Goal: Task Accomplishment & Management: Manage account settings

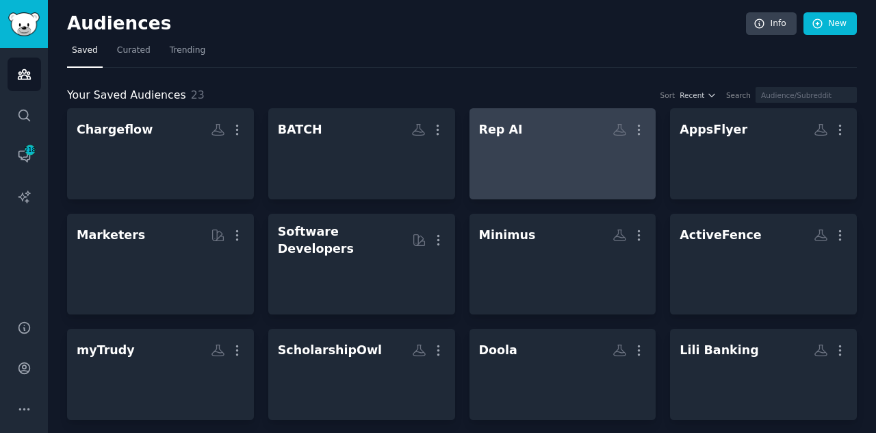
click at [587, 155] on div at bounding box center [563, 166] width 168 height 48
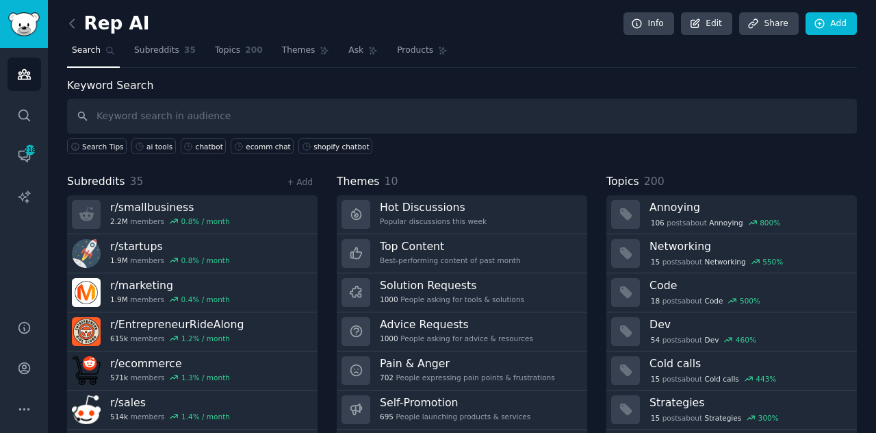
scroll to position [36, 0]
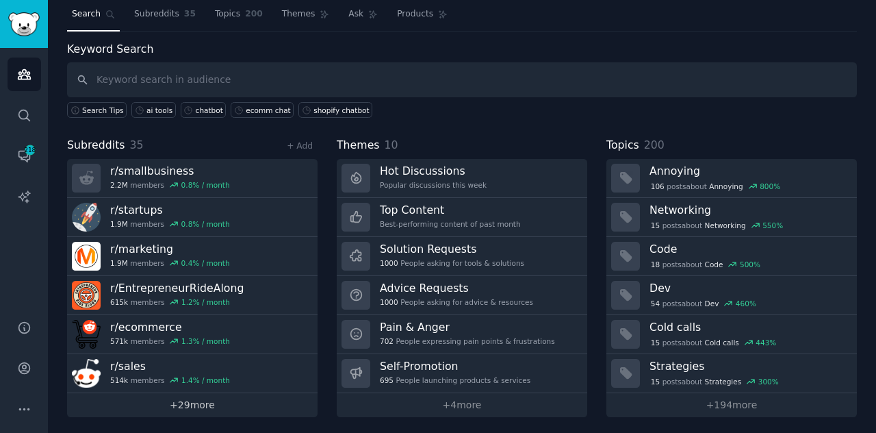
click at [185, 398] on link "+ 29 more" at bounding box center [192, 405] width 251 height 24
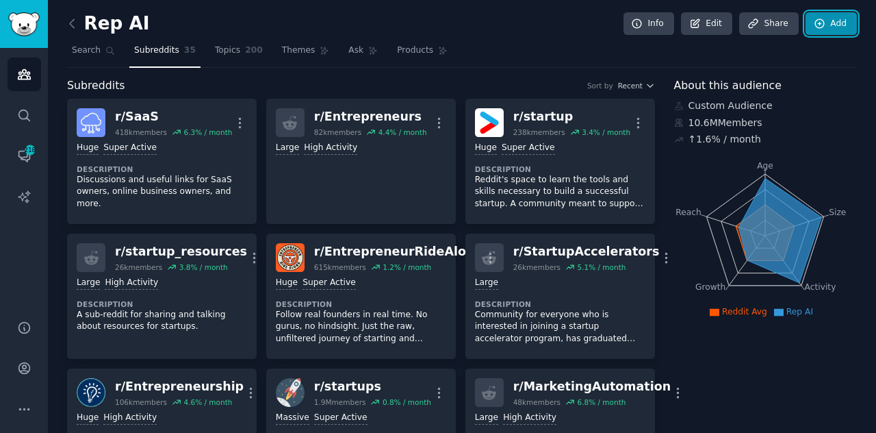
click at [832, 21] on link "Add" at bounding box center [831, 23] width 51 height 23
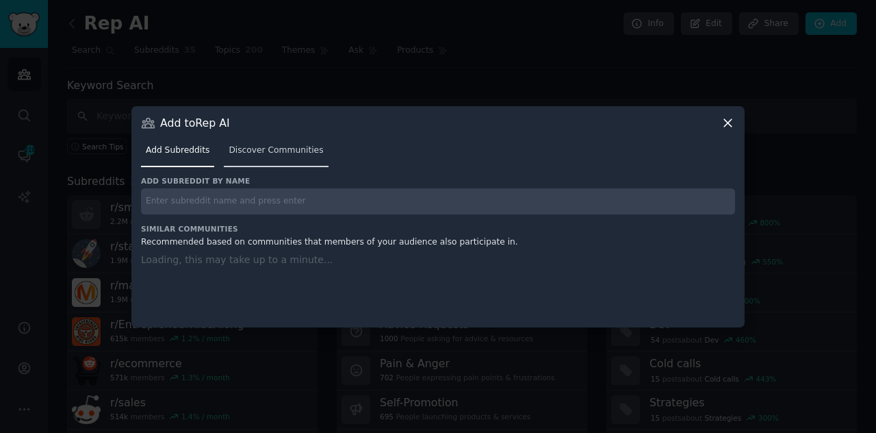
click at [292, 150] on span "Discover Communities" at bounding box center [276, 150] width 94 height 12
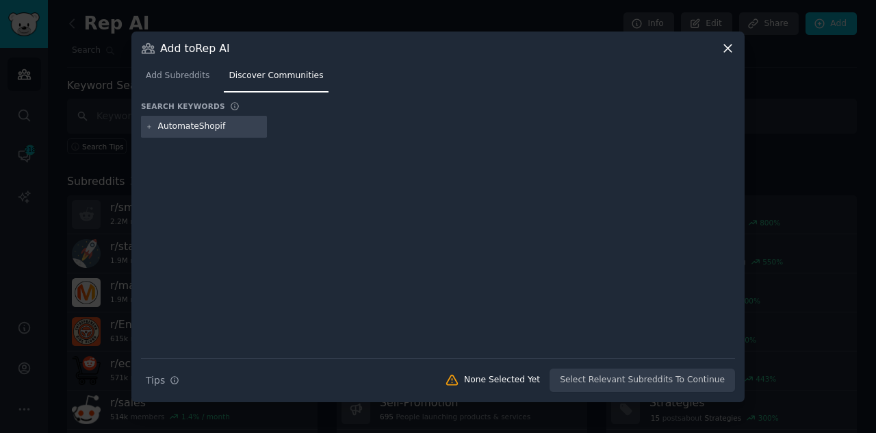
type input "AutomateShopify"
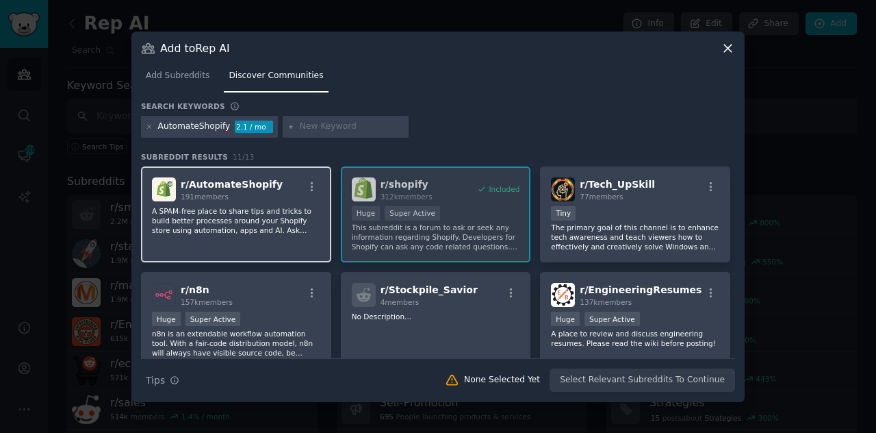
click at [257, 212] on p "A SPAM-free place to share tips and tricks to build better processes around you…" at bounding box center [236, 220] width 168 height 29
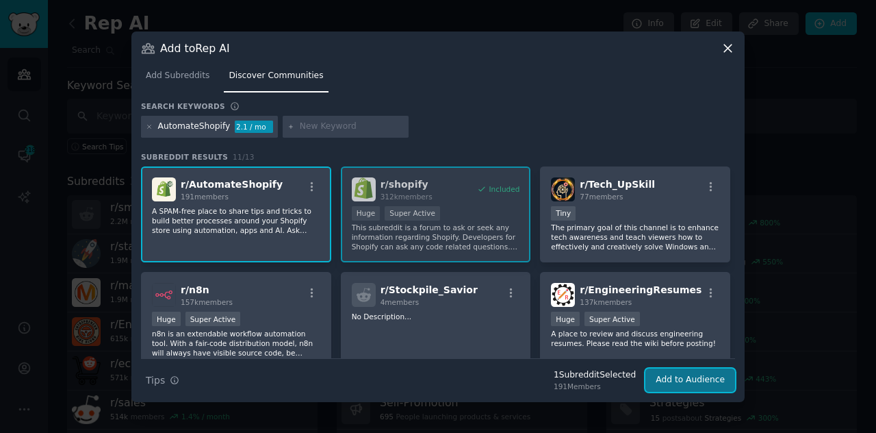
click at [715, 375] on button "Add to Audience" at bounding box center [691, 379] width 90 height 23
